Goal: Information Seeking & Learning: Learn about a topic

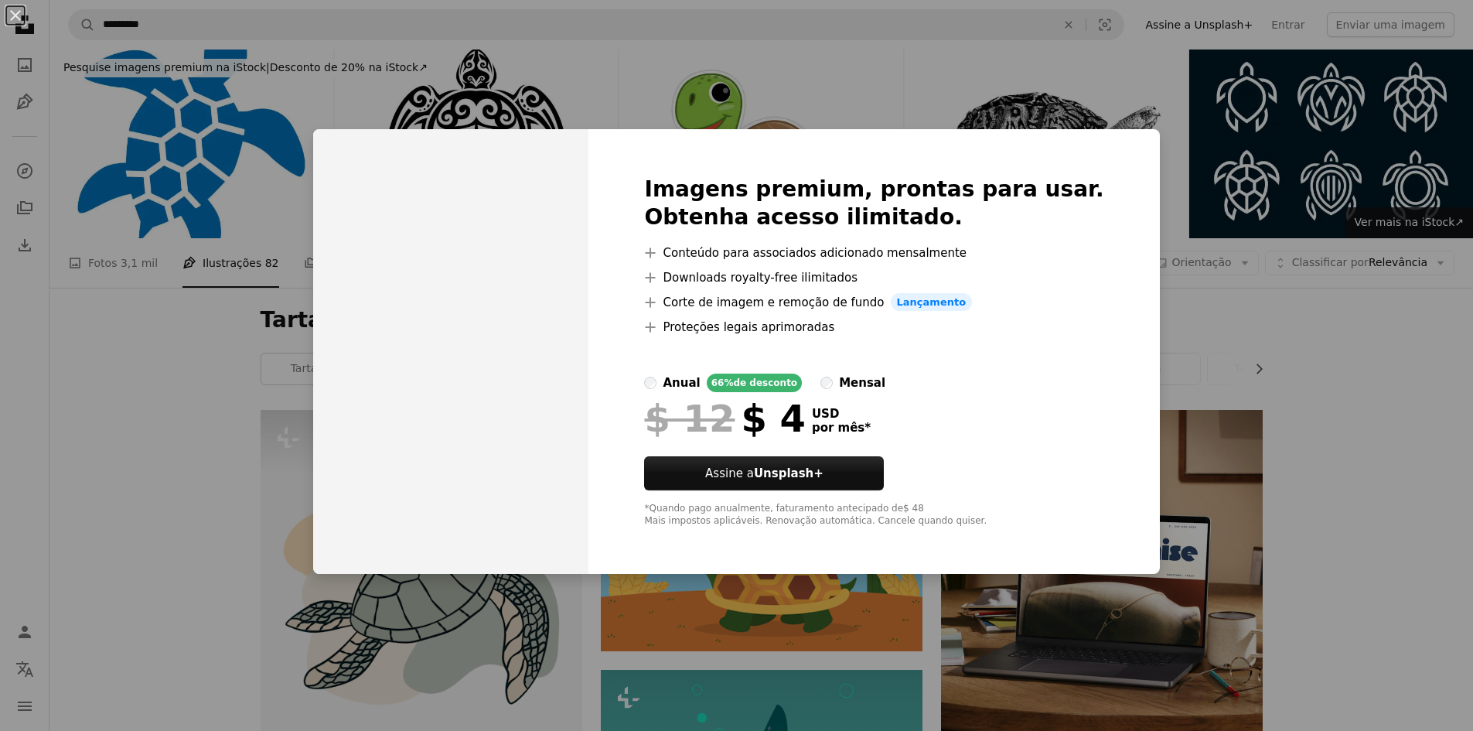
scroll to position [1392, 0]
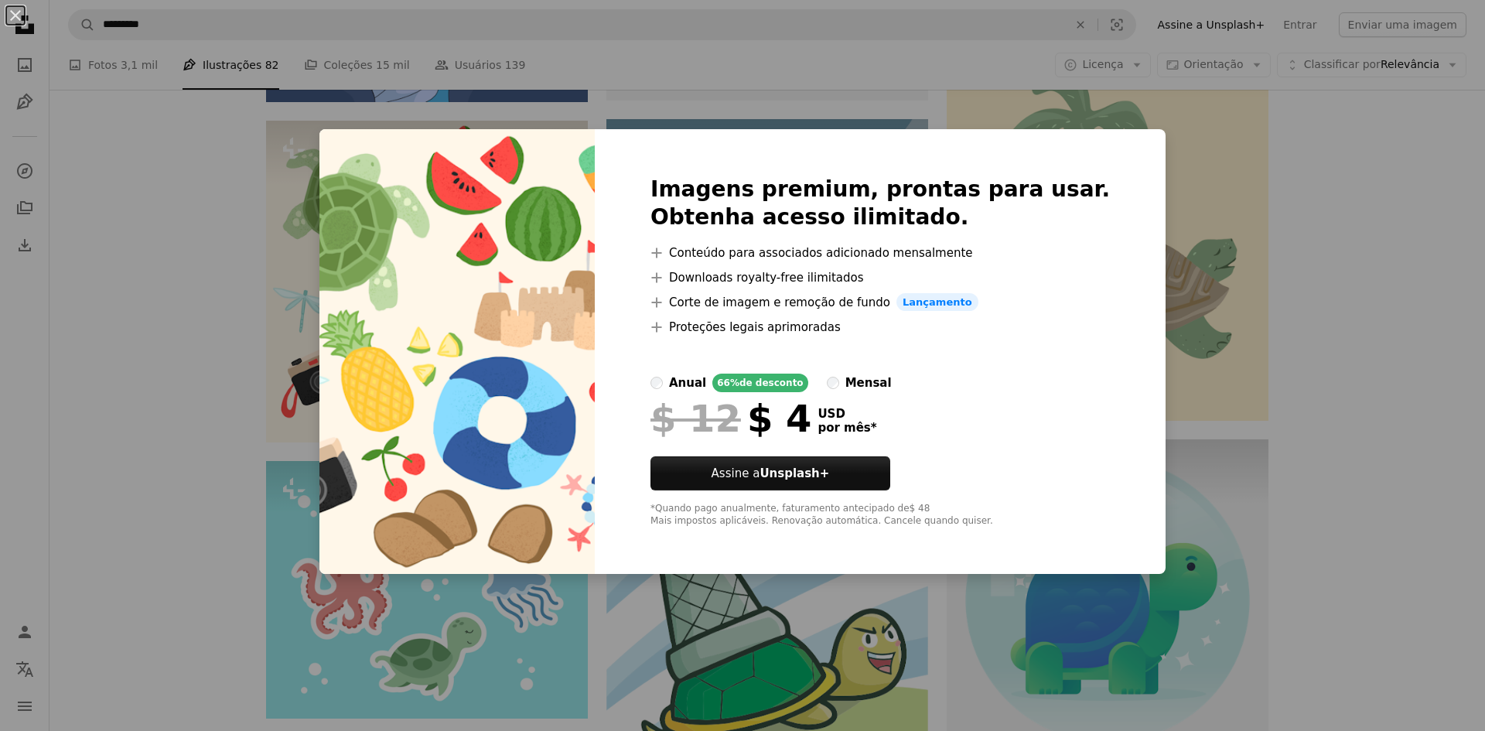
click at [1192, 174] on div "An X shape Imagens premium, prontas para usar. Obtenha acesso ilimitado. A plus…" at bounding box center [742, 365] width 1485 height 731
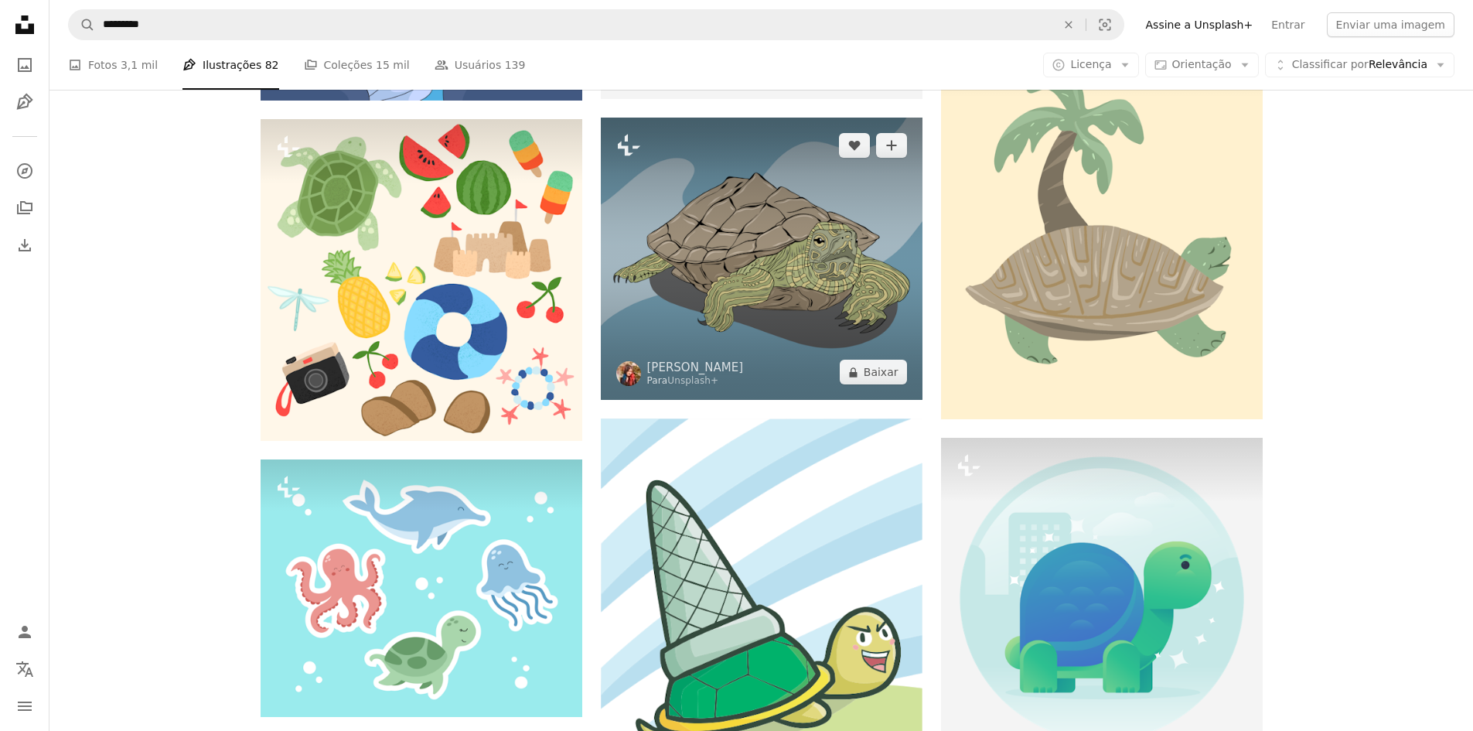
drag, startPoint x: 592, startPoint y: 203, endPoint x: 618, endPoint y: 188, distance: 30.5
click at [631, 187] on div "Plus sign for Unsplash+ A heart A plus sign Riswan Ratta Para Unsplash+ A lock …" at bounding box center [762, 259] width 1002 height 2483
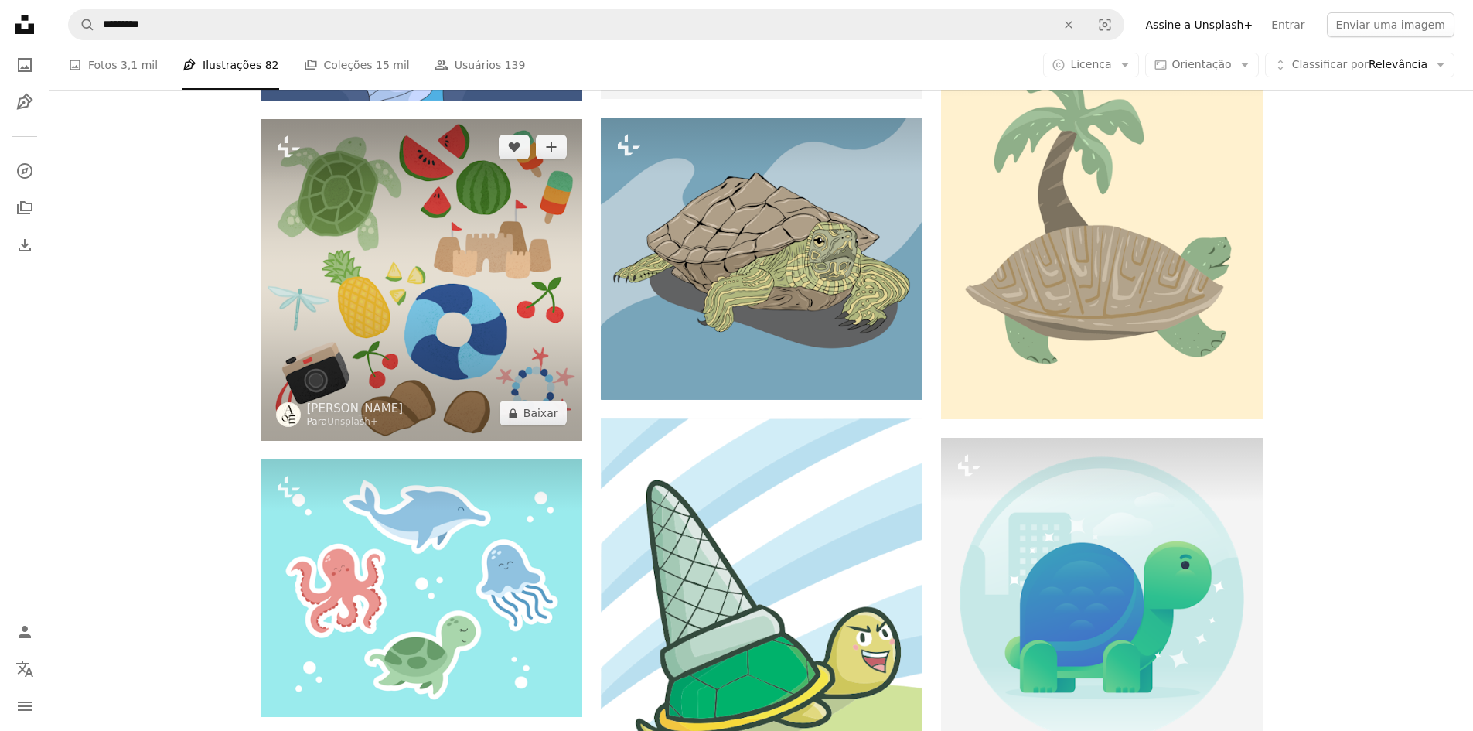
click at [541, 201] on img at bounding box center [422, 280] width 322 height 322
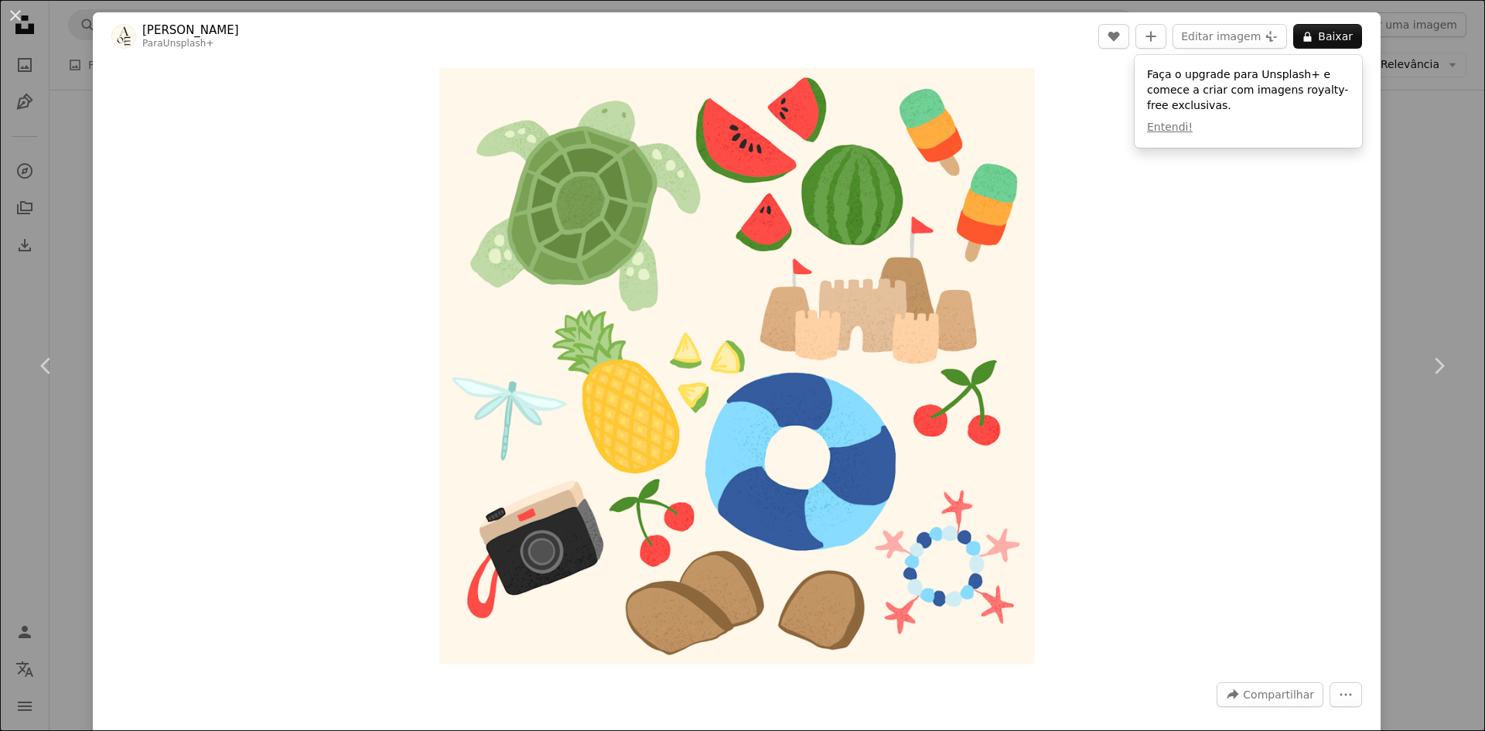
click at [1473, 185] on html "Unsplash logo Página inicial da Unsplash A photo Pen Tool A compass A stack of …" at bounding box center [742, 411] width 1485 height 3606
click at [1444, 354] on icon "Chevron right" at bounding box center [1438, 365] width 25 height 25
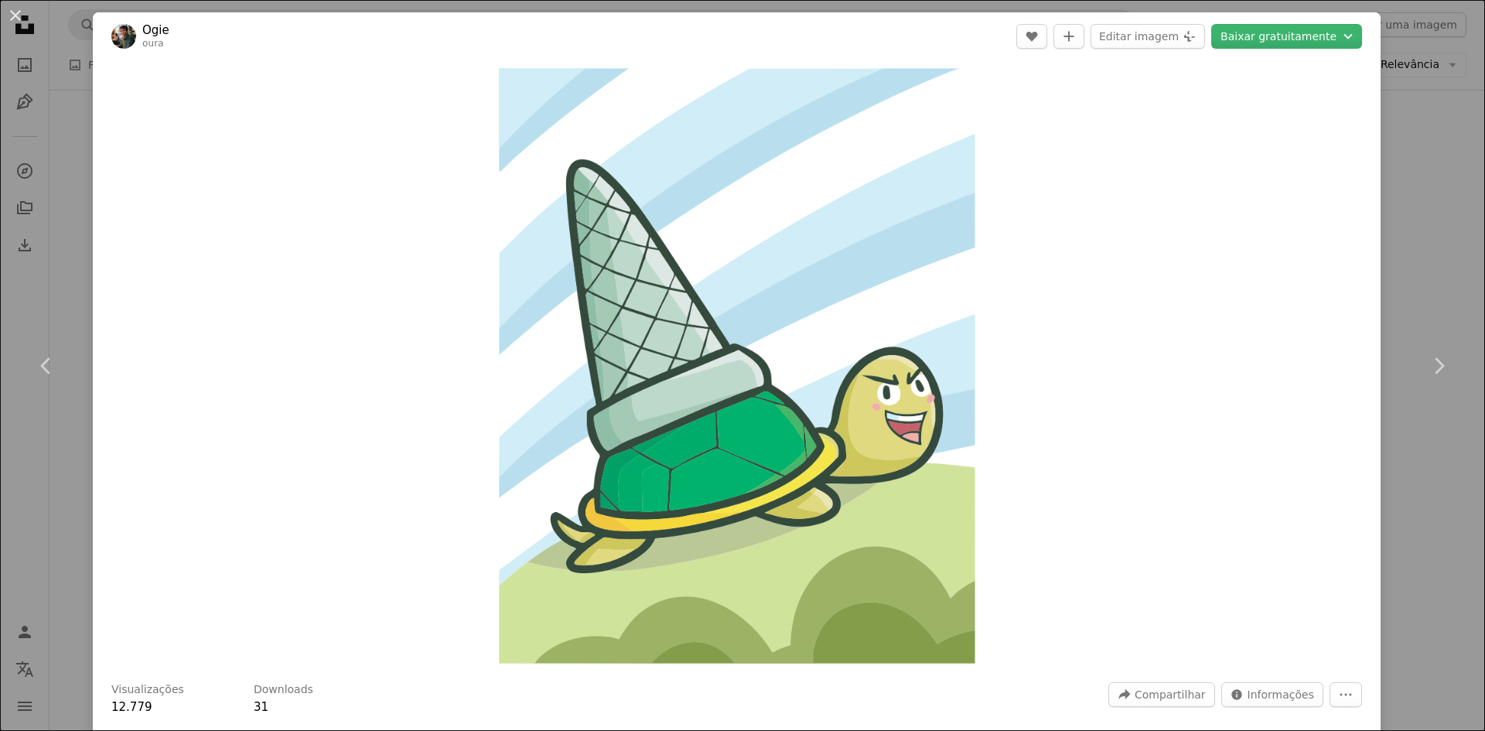
click at [1473, 382] on html "Unsplash logo Página inicial da Unsplash A photo Pen Tool A compass A stack of …" at bounding box center [742, 411] width 1485 height 3606
click at [13, 8] on button "An X shape" at bounding box center [15, 15] width 19 height 19
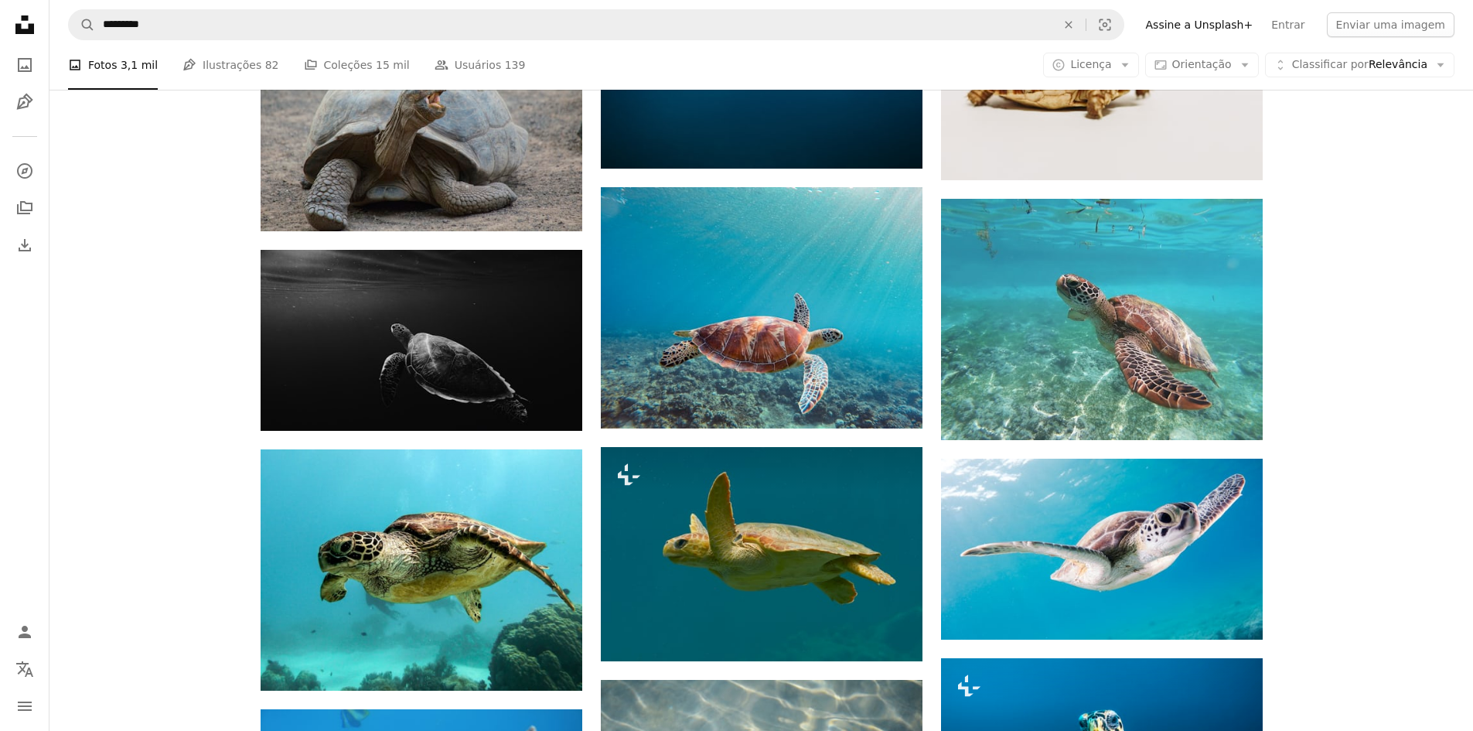
scroll to position [1469, 0]
